Goal: Communication & Community: Answer question/provide support

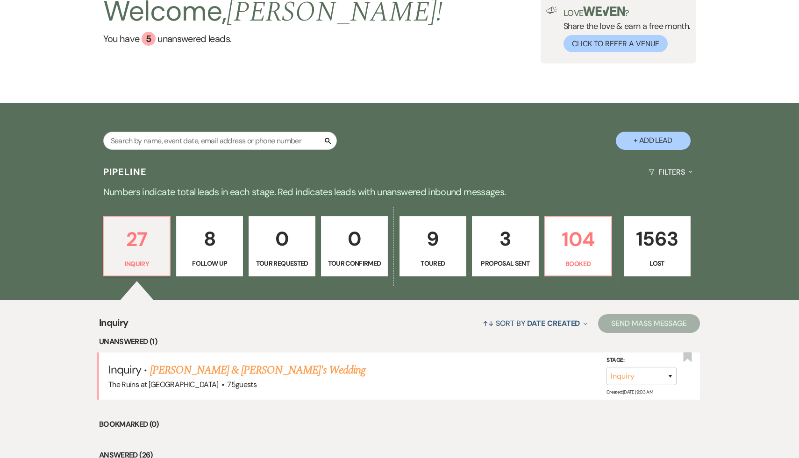
scroll to position [86, 0]
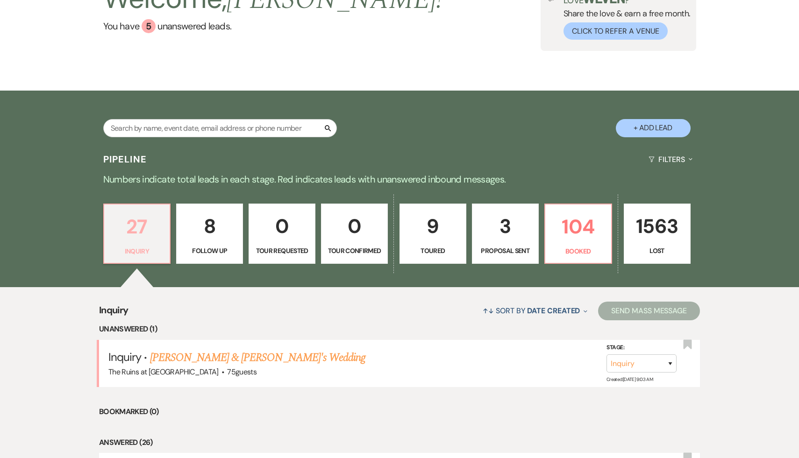
click at [149, 220] on p "27" at bounding box center [137, 226] width 55 height 31
click at [263, 353] on link "Teri Brenkus & Fiance's Wedding" at bounding box center [258, 358] width 216 height 17
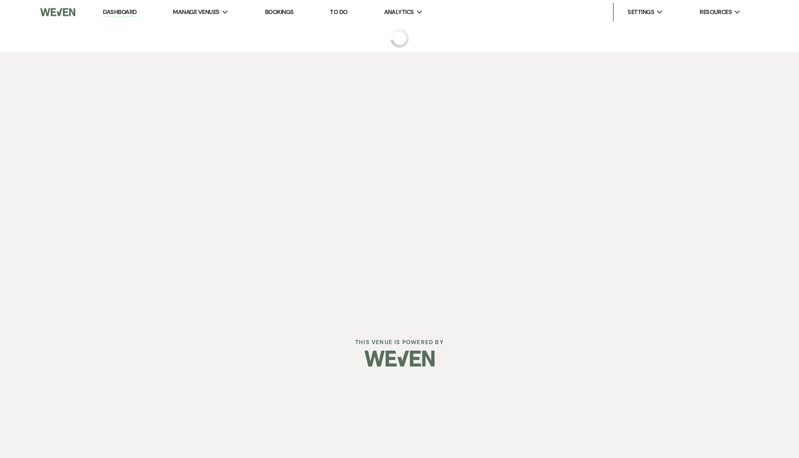
select select "3"
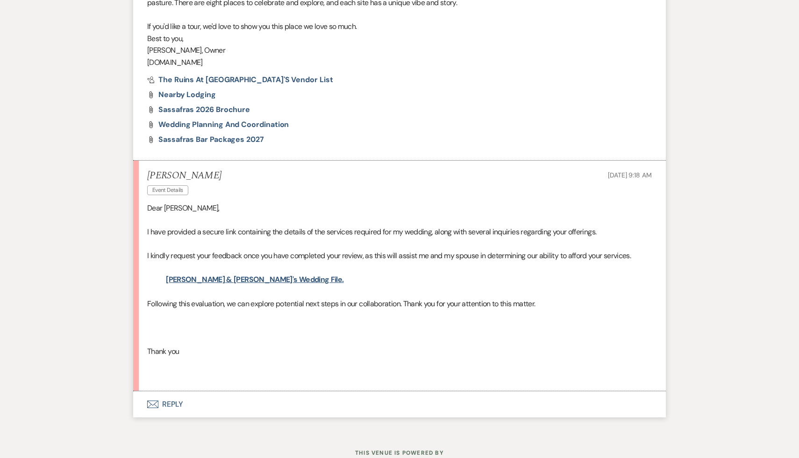
scroll to position [638, 0]
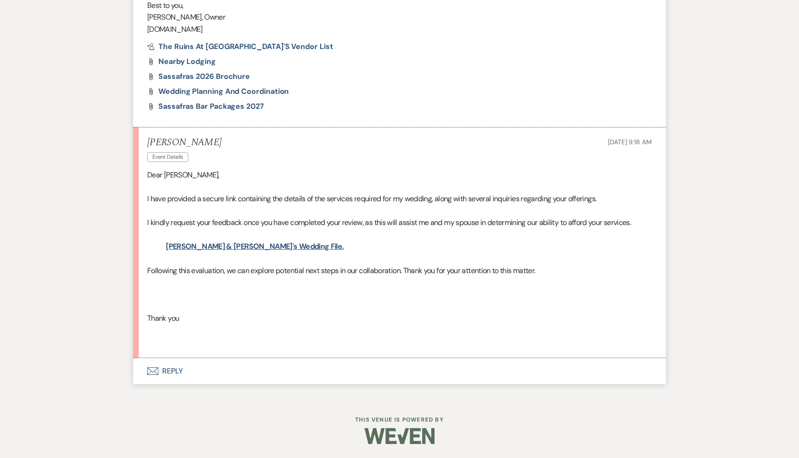
click at [280, 338] on p at bounding box center [399, 342] width 505 height 12
click at [318, 335] on p at bounding box center [399, 331] width 505 height 12
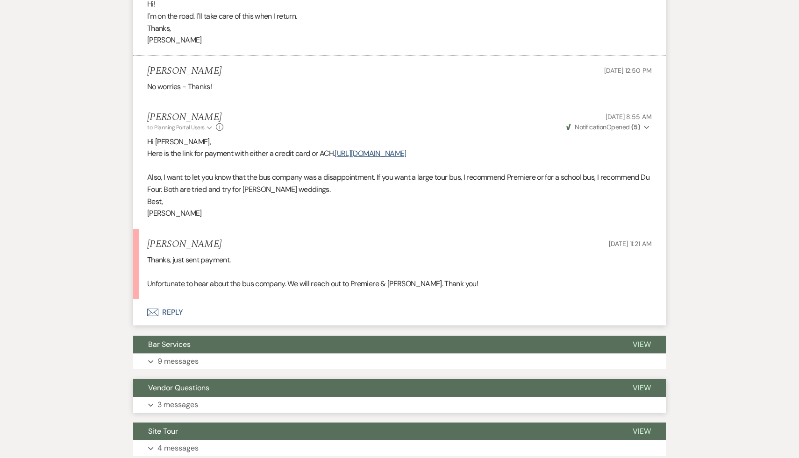
scroll to position [3813, 0]
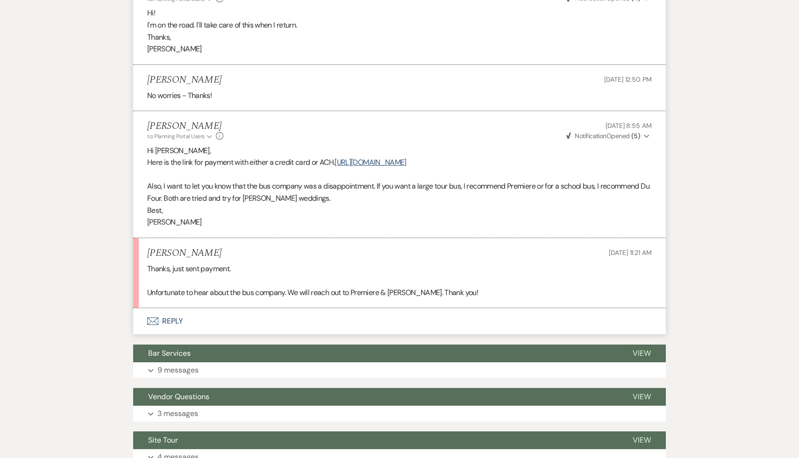
click at [173, 318] on button "Envelope Reply" at bounding box center [399, 321] width 533 height 26
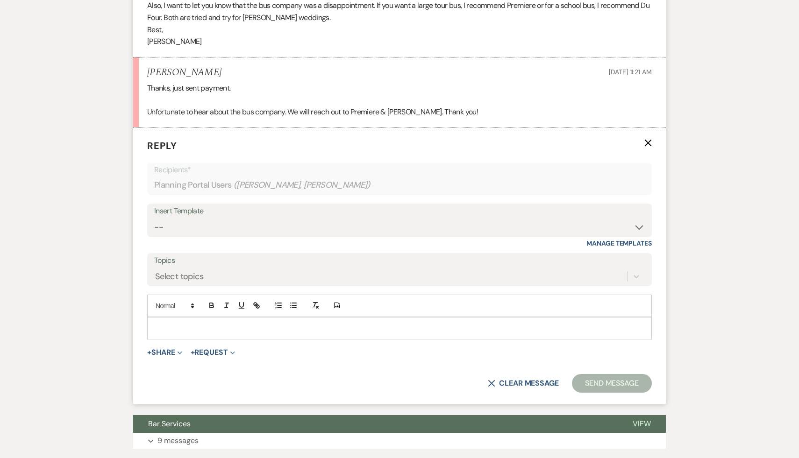
scroll to position [4042, 0]
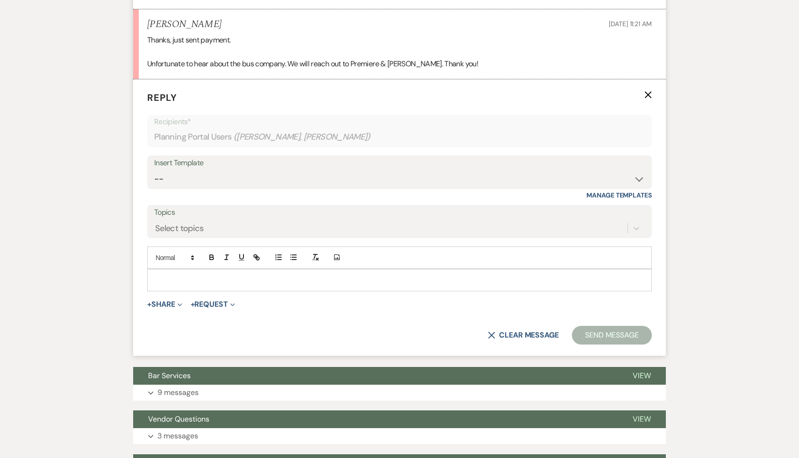
click at [218, 279] on p at bounding box center [400, 280] width 490 height 10
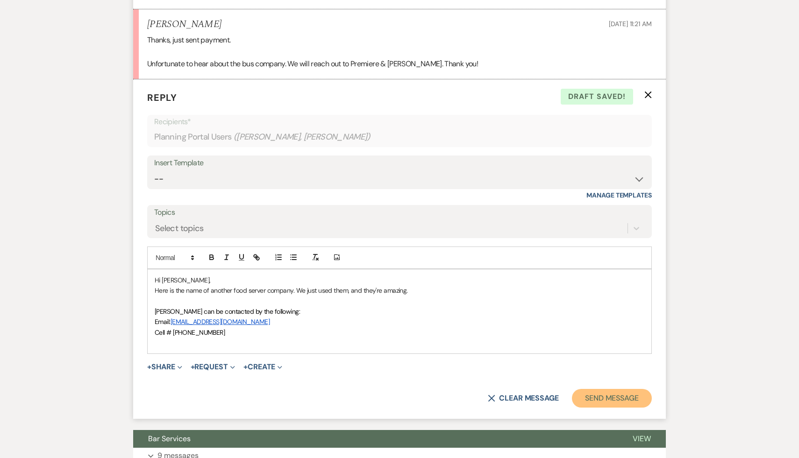
click at [623, 398] on button "Send Message" at bounding box center [612, 398] width 80 height 19
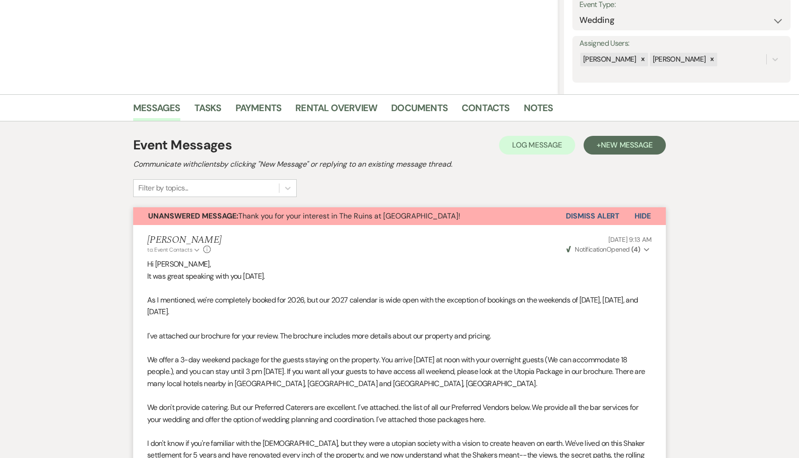
scroll to position [128, 0]
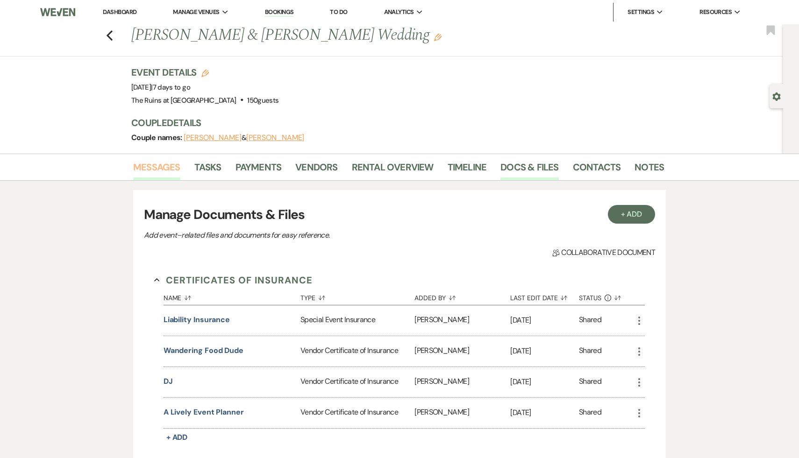
click at [160, 166] on link "Messages" at bounding box center [156, 170] width 47 height 21
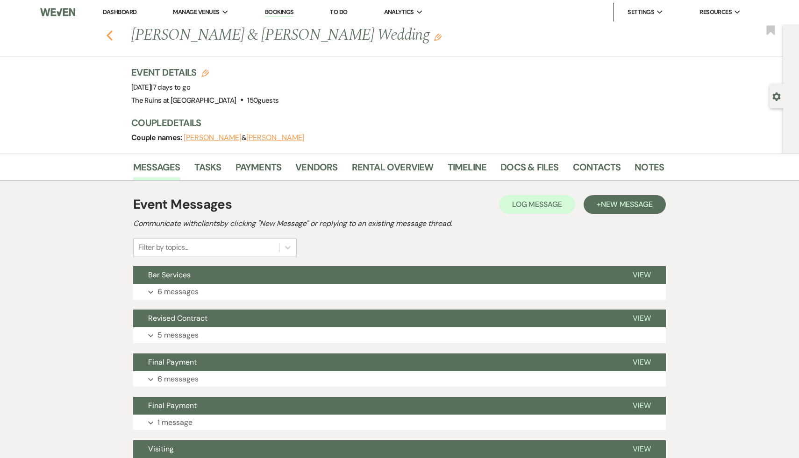
click at [110, 33] on use "button" at bounding box center [110, 35] width 6 height 10
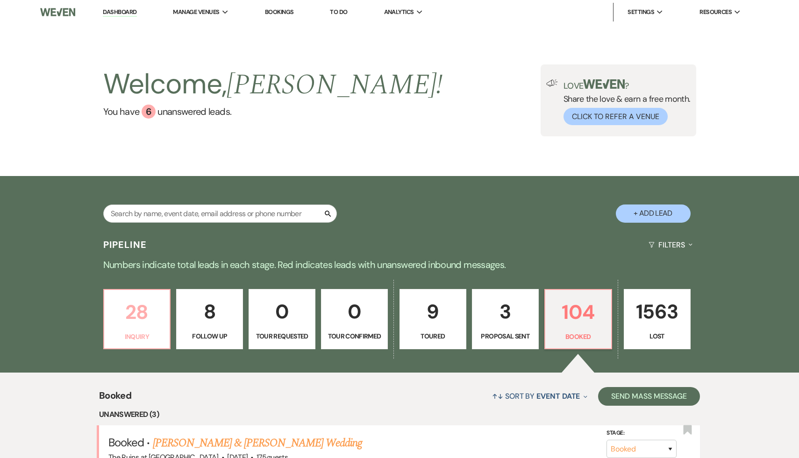
click at [131, 316] on p "28" at bounding box center [137, 312] width 55 height 31
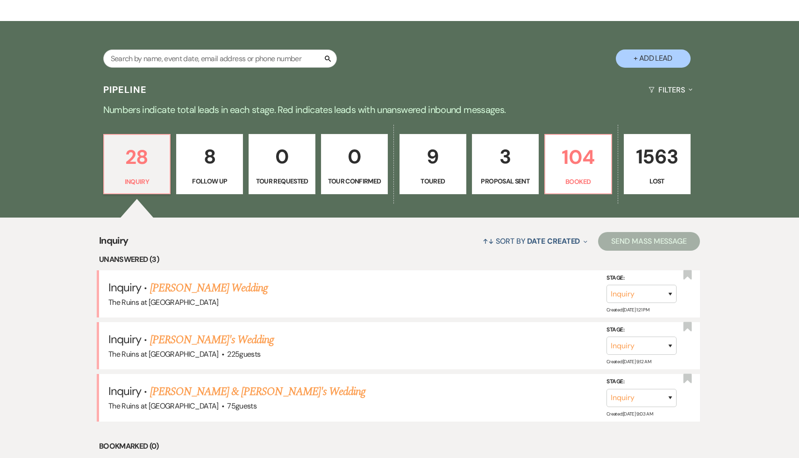
scroll to position [162, 0]
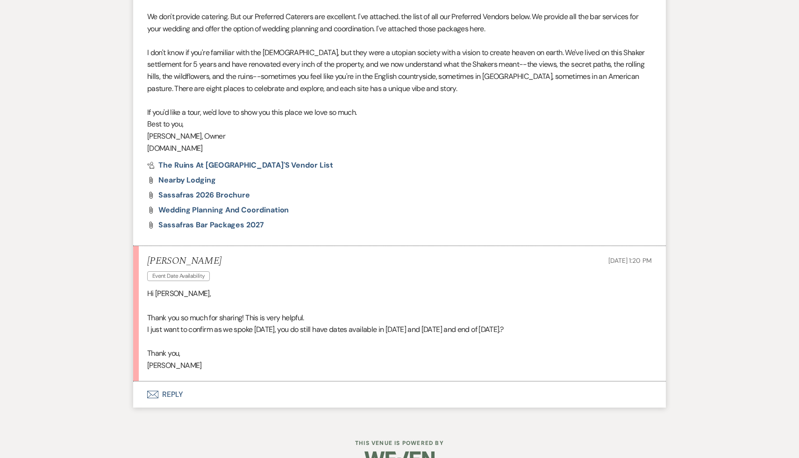
scroll to position [555, 0]
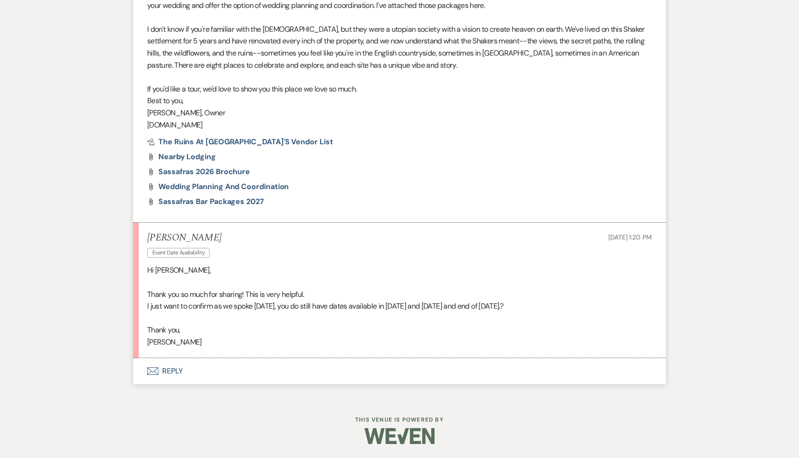
click at [174, 369] on button "Envelope Reply" at bounding box center [399, 371] width 533 height 26
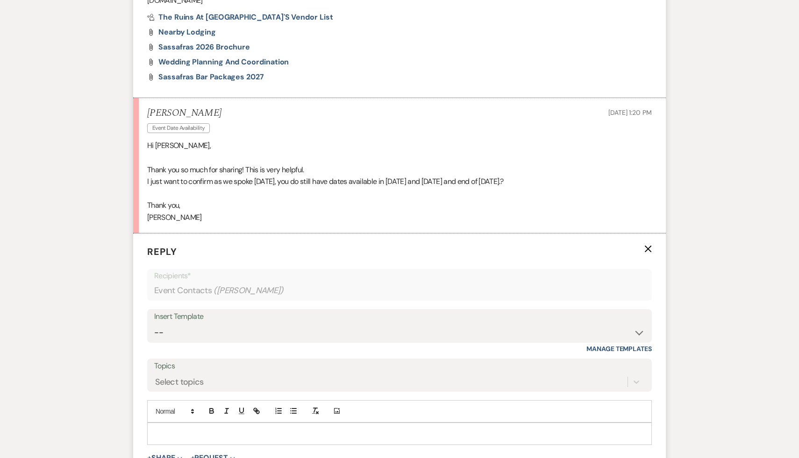
scroll to position [686, 0]
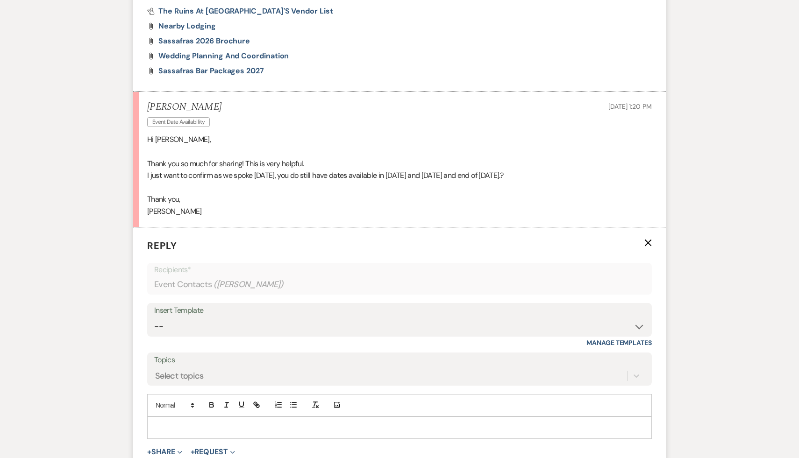
click at [190, 424] on p at bounding box center [400, 428] width 490 height 10
drag, startPoint x: 481, startPoint y: 439, endPoint x: 359, endPoint y: 439, distance: 121.5
click at [359, 439] on p "Yes. Here's a link to our calendar so you can see all available dates in 2026. …" at bounding box center [400, 438] width 490 height 10
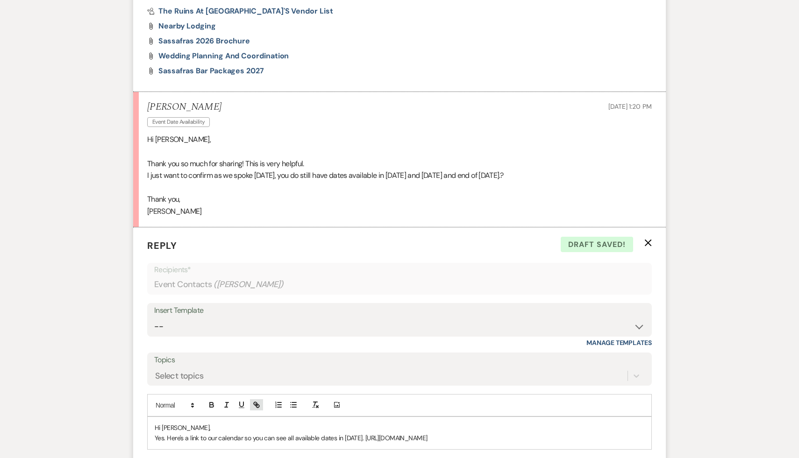
click at [255, 403] on icon "button" at bounding box center [256, 405] width 8 height 8
type input "https://www.sassafrasruins.com/calendar"
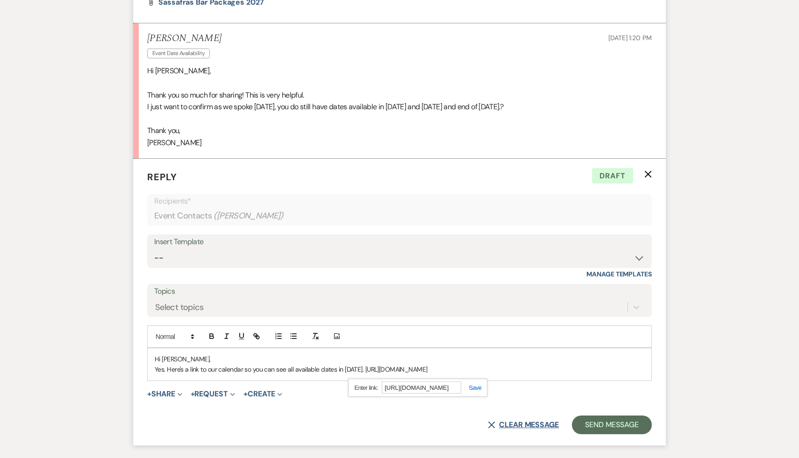
scroll to position [755, 0]
click at [480, 385] on link at bounding box center [471, 387] width 20 height 7
click at [430, 412] on form "Reply X Saving draft... Recipients* Event Contacts ( Andrea ) Insert Template -…" at bounding box center [399, 301] width 533 height 287
click at [515, 368] on p "Yes. Here's a link to our calendar so you can see all available dates in 2026. …" at bounding box center [400, 369] width 490 height 10
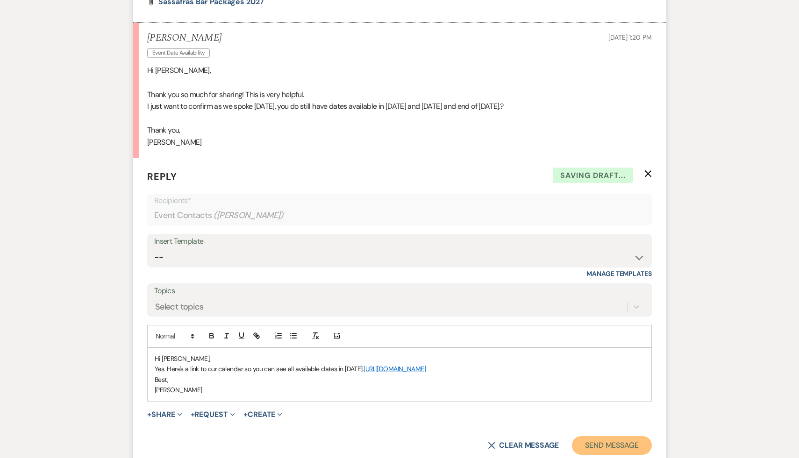
click at [606, 445] on button "Send Message" at bounding box center [612, 446] width 80 height 19
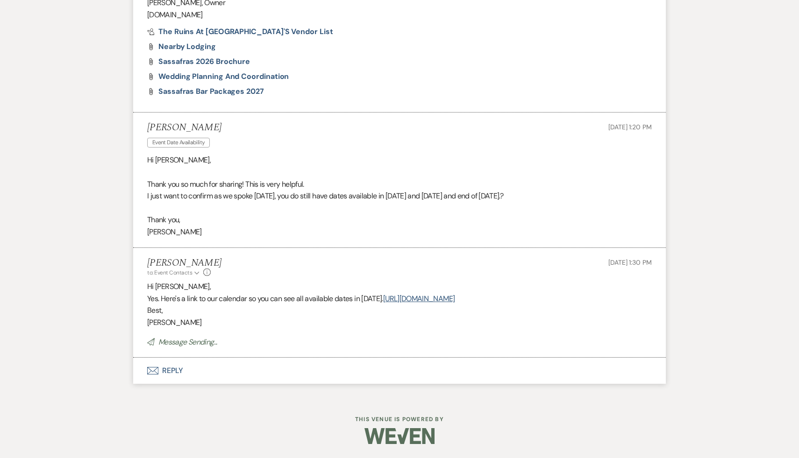
scroll to position [665, 0]
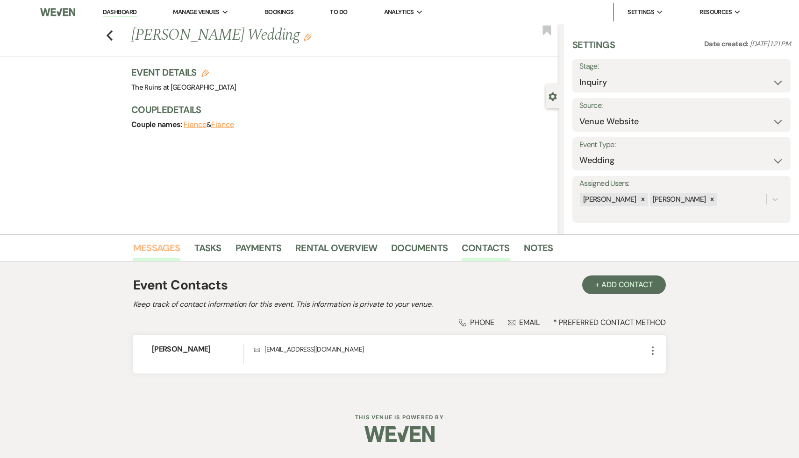
click at [159, 248] on link "Messages" at bounding box center [156, 251] width 47 height 21
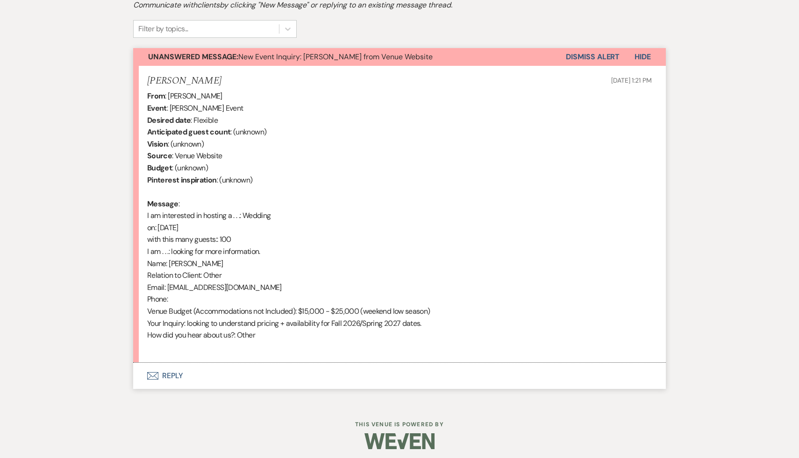
scroll to position [305, 0]
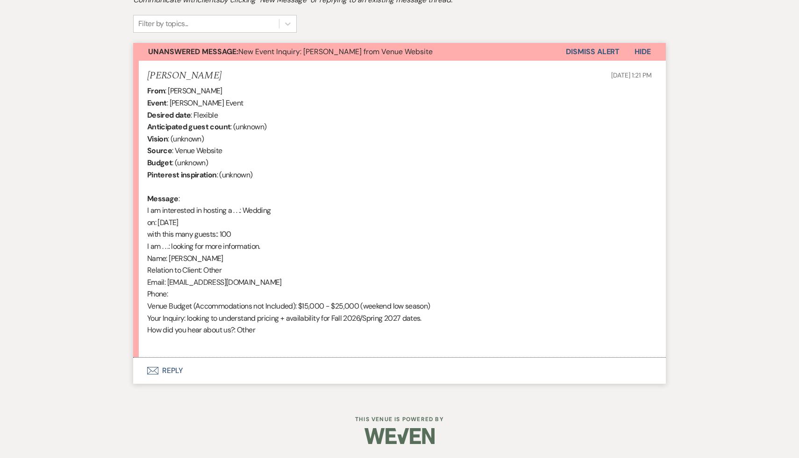
click at [173, 372] on button "Envelope Reply" at bounding box center [399, 371] width 533 height 26
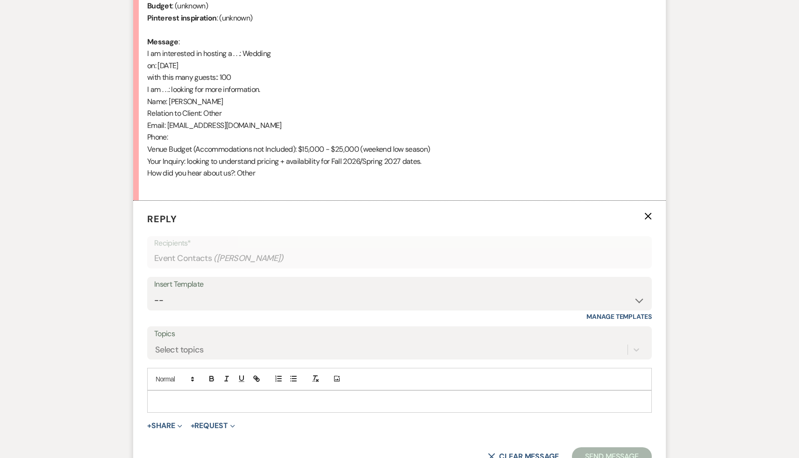
scroll to position [483, 0]
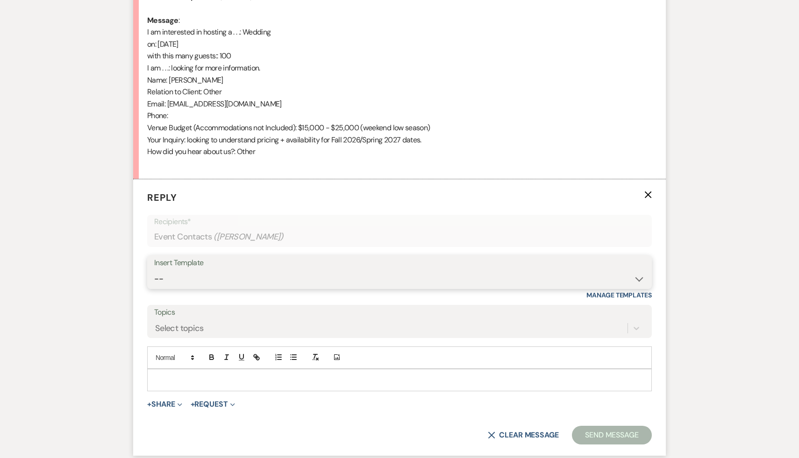
click at [638, 279] on select "-- Weven Planning Portal Introduction (Booked Events) Initial Inquiry Response …" at bounding box center [399, 279] width 491 height 18
select select "566"
click at [154, 270] on select "-- Weven Planning Portal Introduction (Booked Events) Initial Inquiry Response …" at bounding box center [399, 279] width 491 height 18
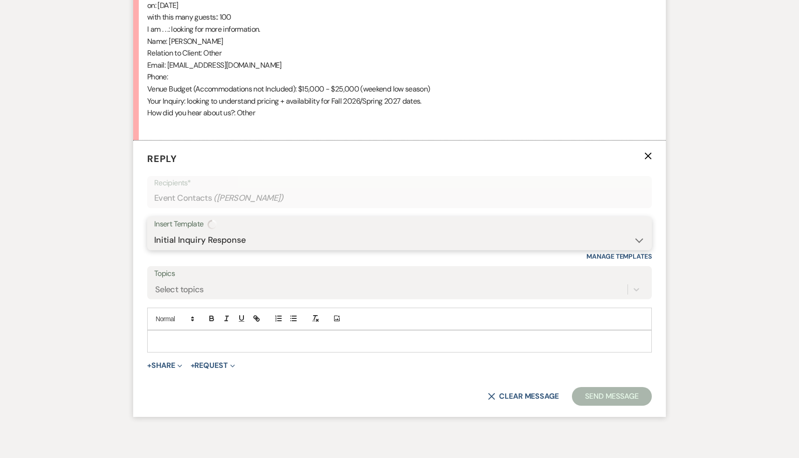
scroll to position [566, 0]
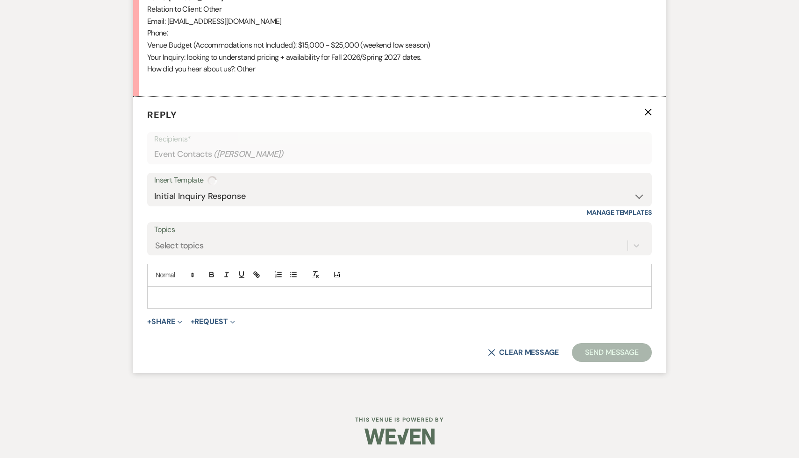
click at [359, 290] on div at bounding box center [400, 297] width 504 height 21
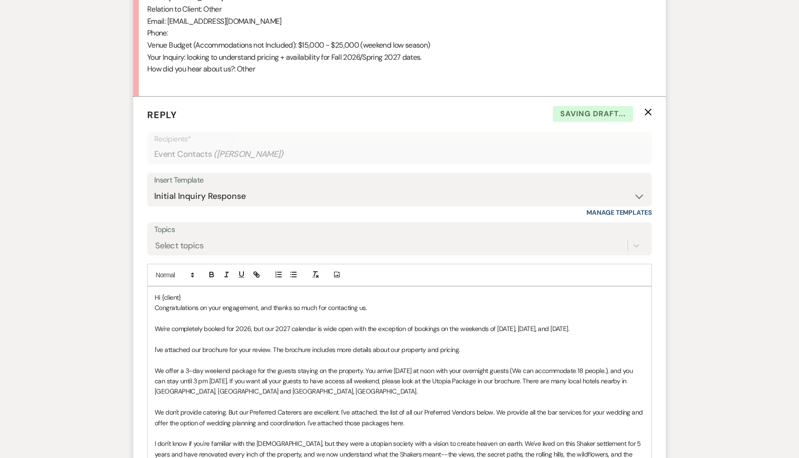
click at [193, 296] on p "Hi {client}" at bounding box center [400, 298] width 490 height 10
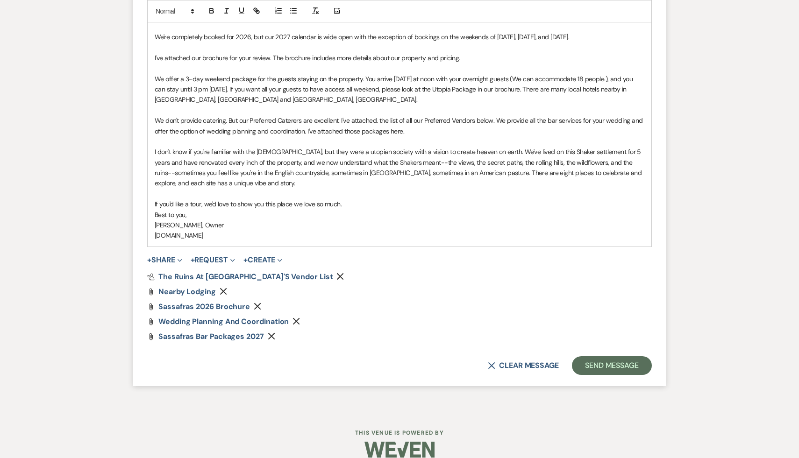
scroll to position [871, 0]
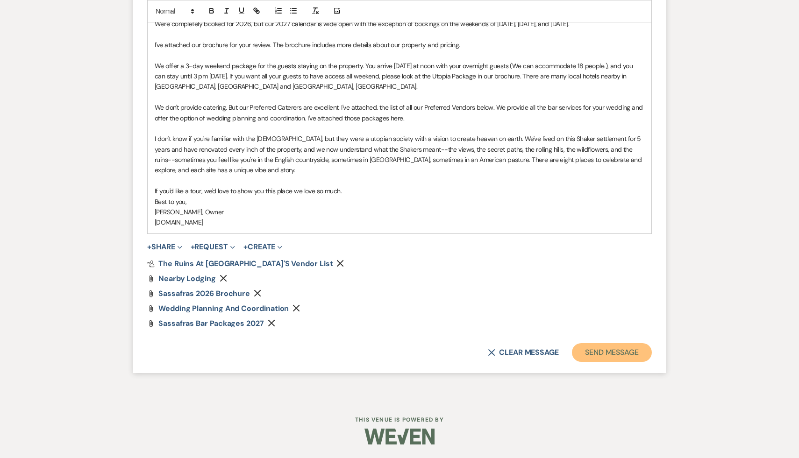
click at [622, 350] on button "Send Message" at bounding box center [612, 353] width 80 height 19
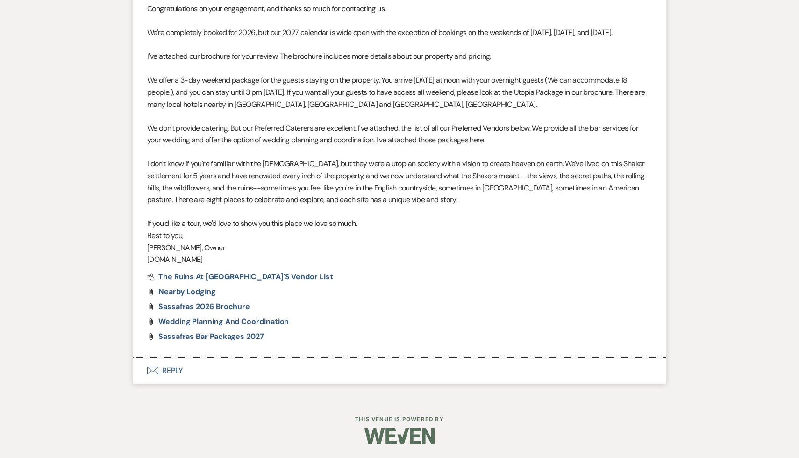
scroll to position [705, 0]
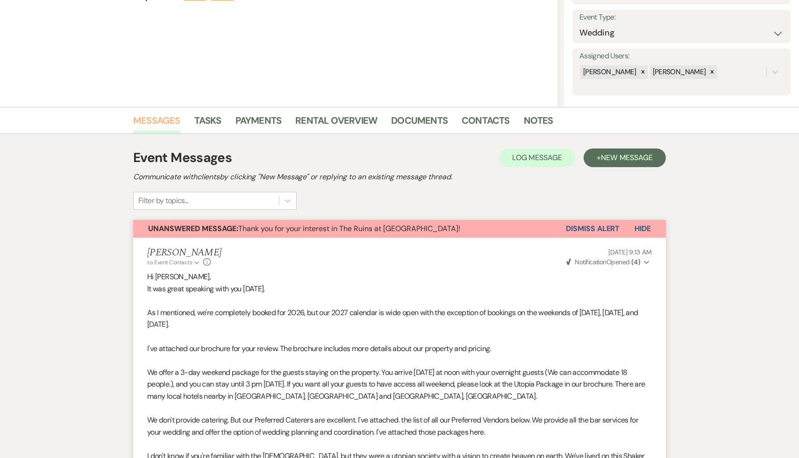
click at [169, 124] on link "Messages" at bounding box center [156, 123] width 47 height 21
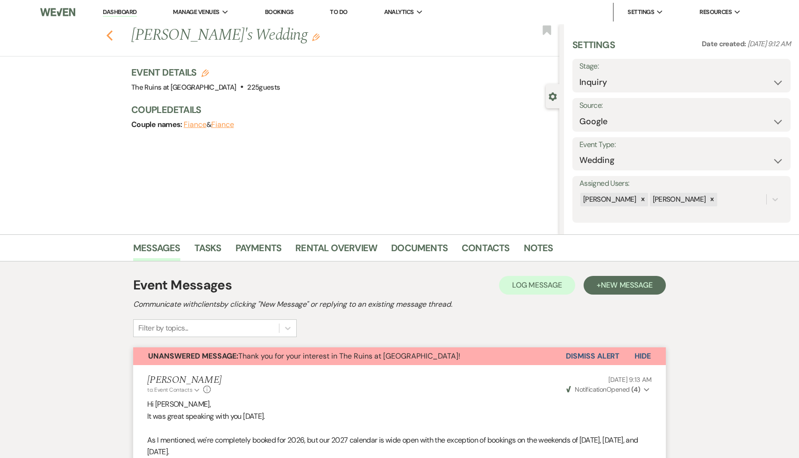
click at [108, 32] on icon "Previous" at bounding box center [109, 35] width 7 height 11
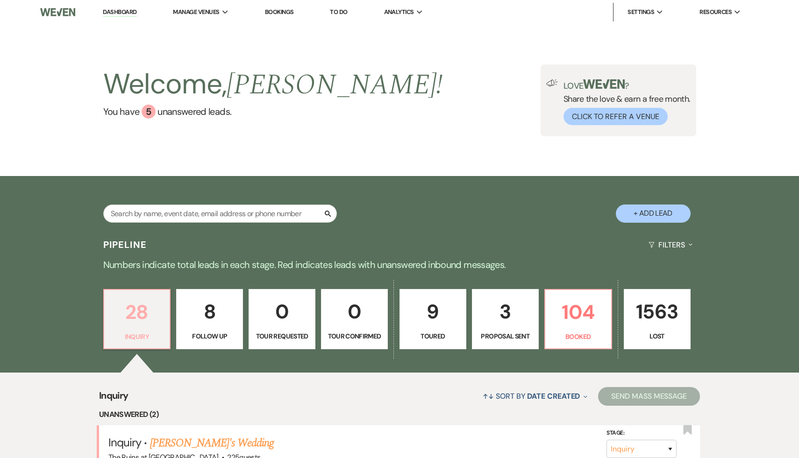
click at [136, 312] on p "28" at bounding box center [137, 312] width 55 height 31
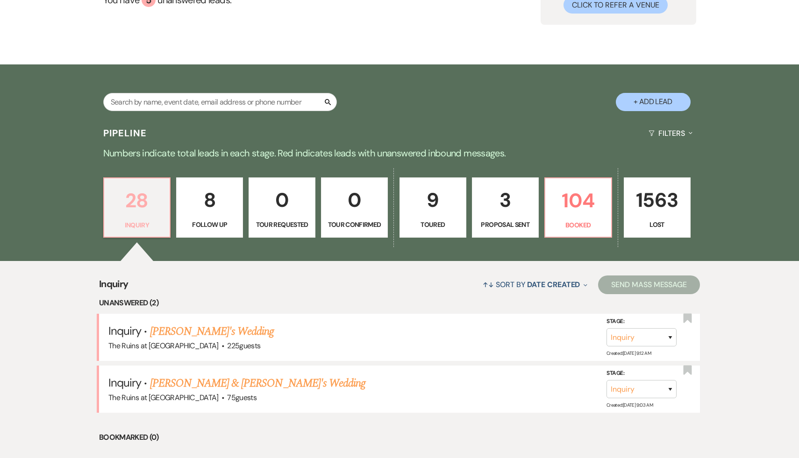
scroll to position [179, 0]
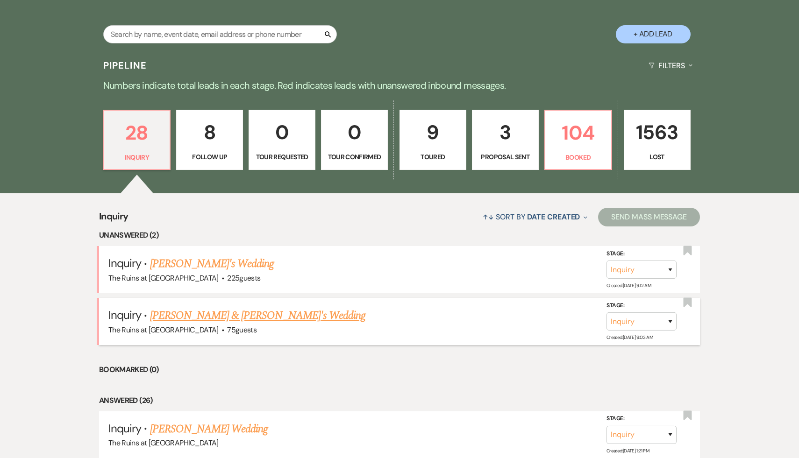
click at [227, 325] on span "75 guests" at bounding box center [241, 330] width 29 height 10
click at [229, 317] on link "[PERSON_NAME] & [PERSON_NAME]'s Wedding" at bounding box center [258, 316] width 216 height 17
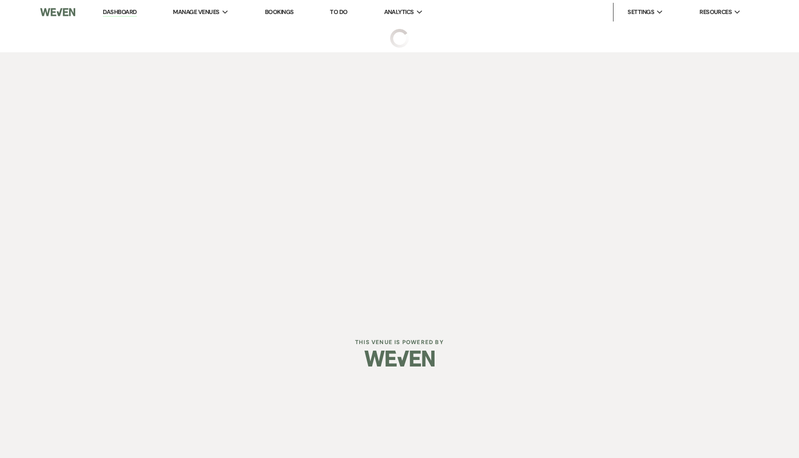
select select "3"
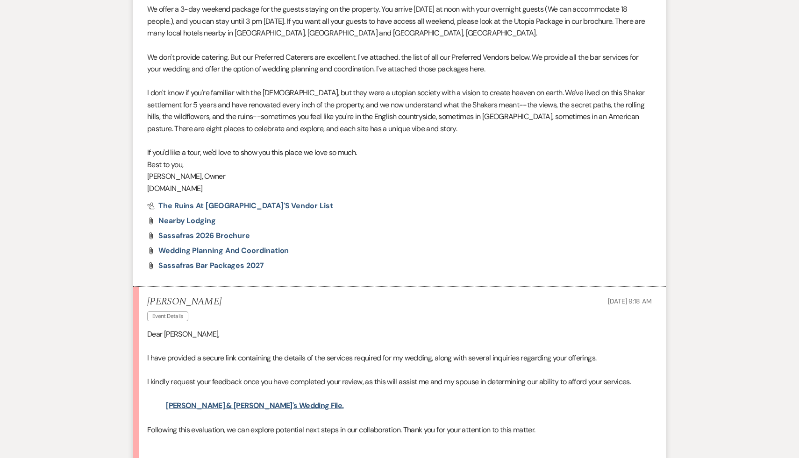
scroll to position [548, 0]
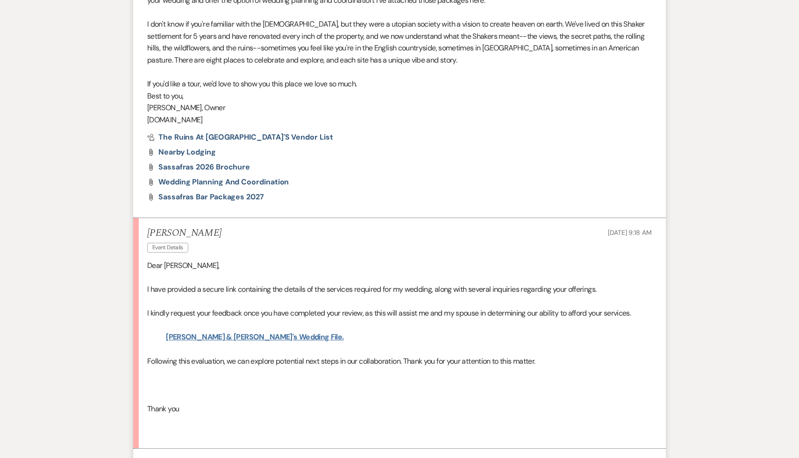
click at [248, 337] on link "[PERSON_NAME] & [PERSON_NAME]'s Wedding File." at bounding box center [255, 337] width 178 height 10
